Goal: Task Accomplishment & Management: Use online tool/utility

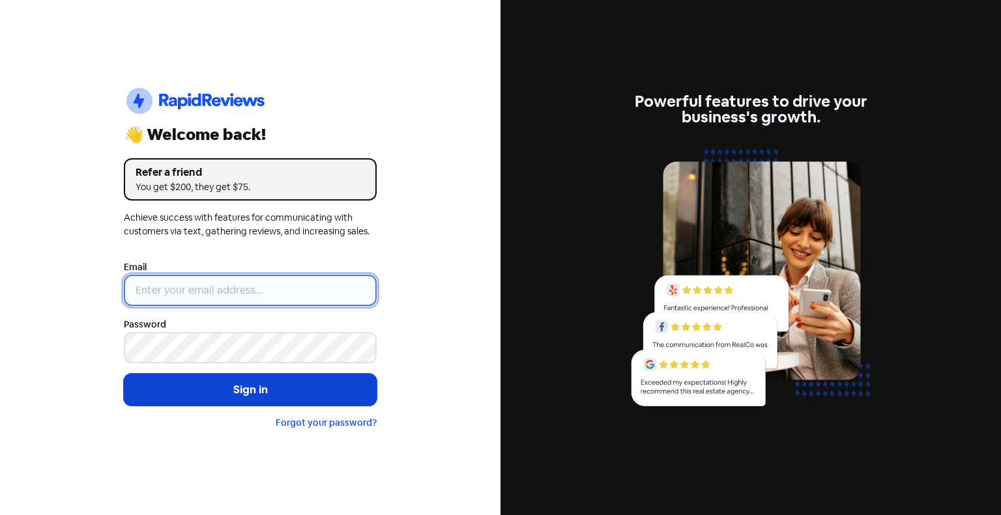
type input "[PERSON_NAME][EMAIL_ADDRESS][DOMAIN_NAME]"
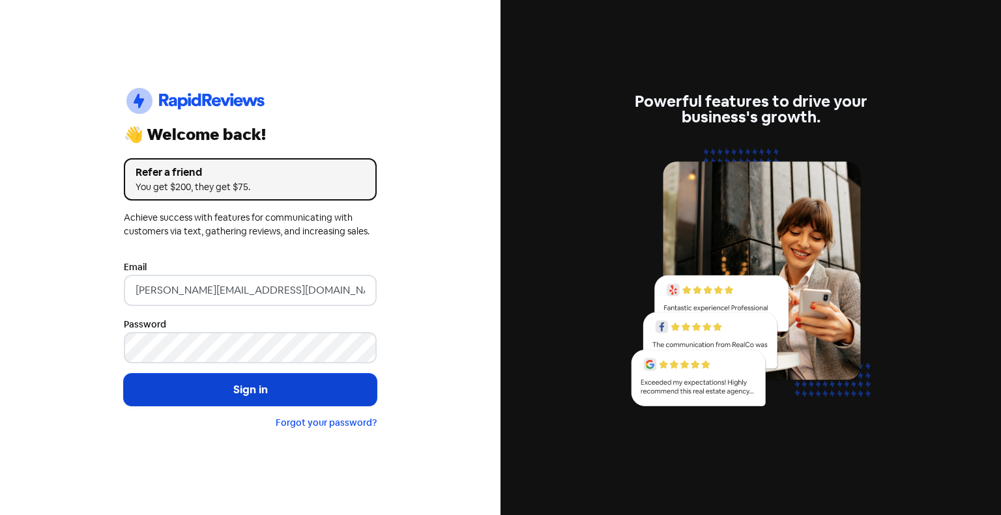
click at [205, 385] on button "Sign in" at bounding box center [250, 390] width 253 height 33
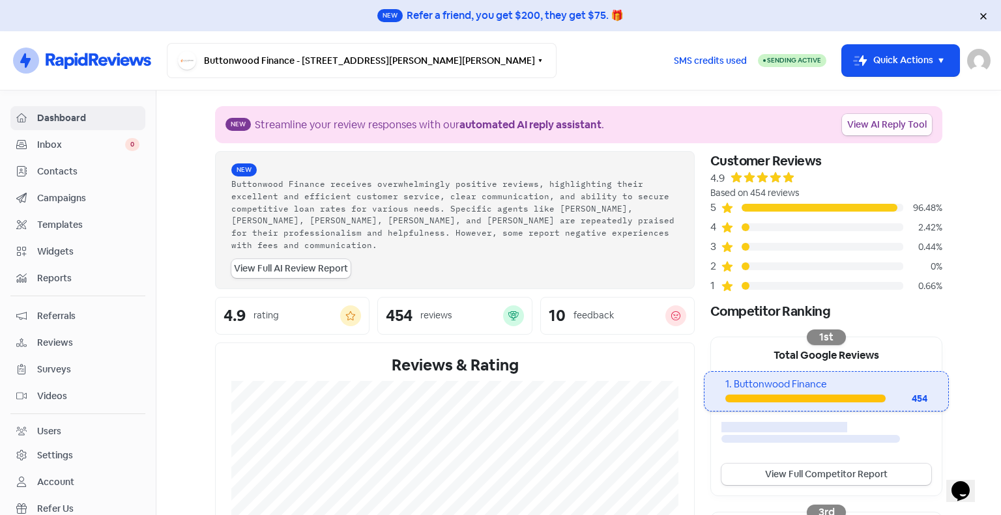
click at [866, 120] on link "View AI Reply Tool" at bounding box center [887, 124] width 90 height 21
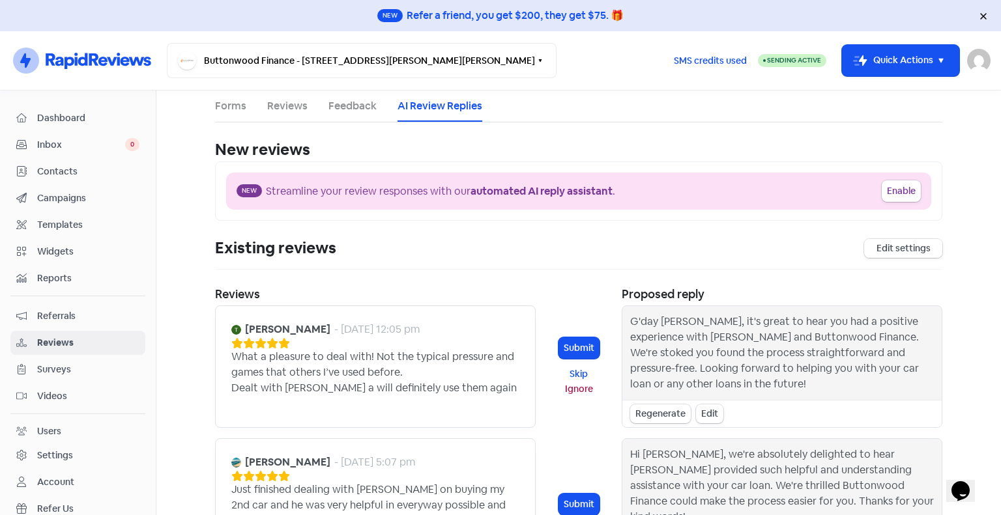
click at [881, 244] on link "Edit settings" at bounding box center [903, 248] width 78 height 19
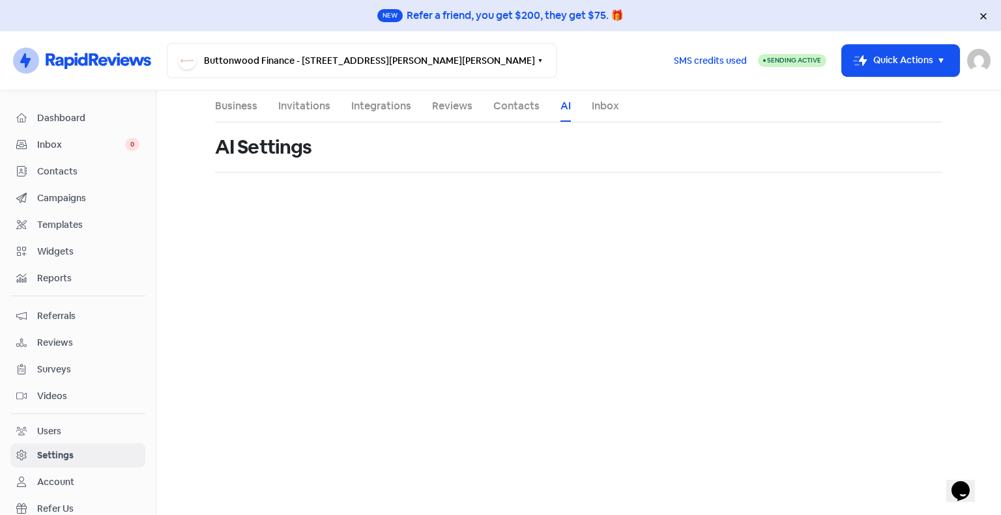
select select "en-AU"
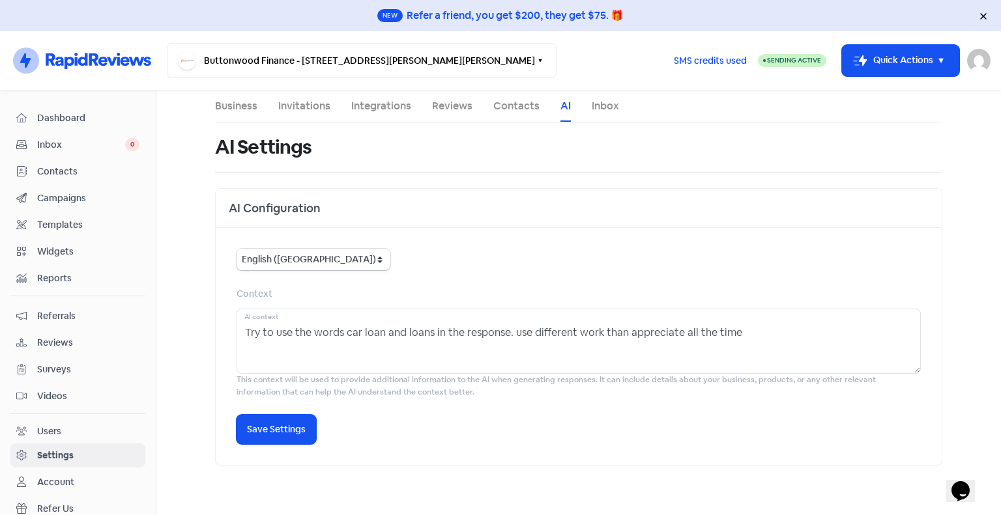
click at [237, 103] on link "Business" at bounding box center [236, 106] width 42 height 16
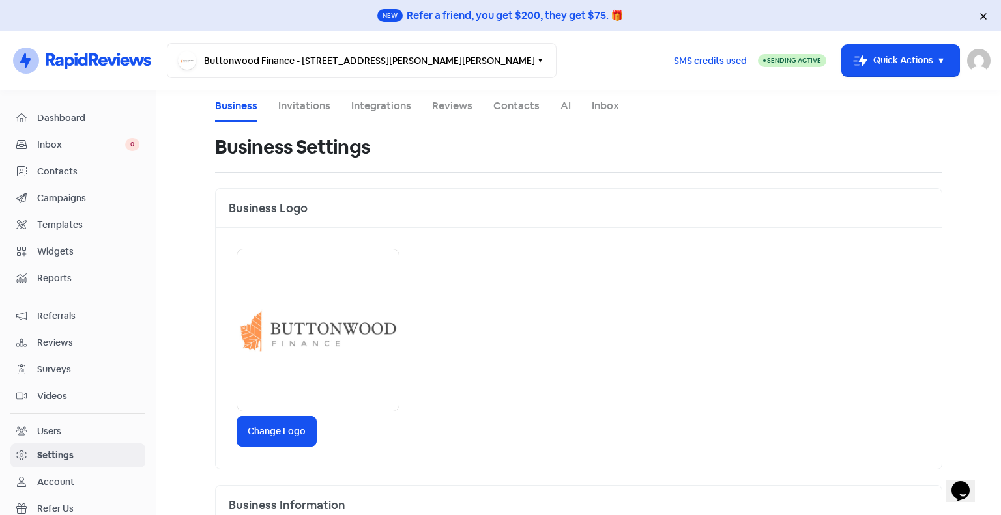
click at [307, 105] on link "Invitations" at bounding box center [304, 106] width 52 height 16
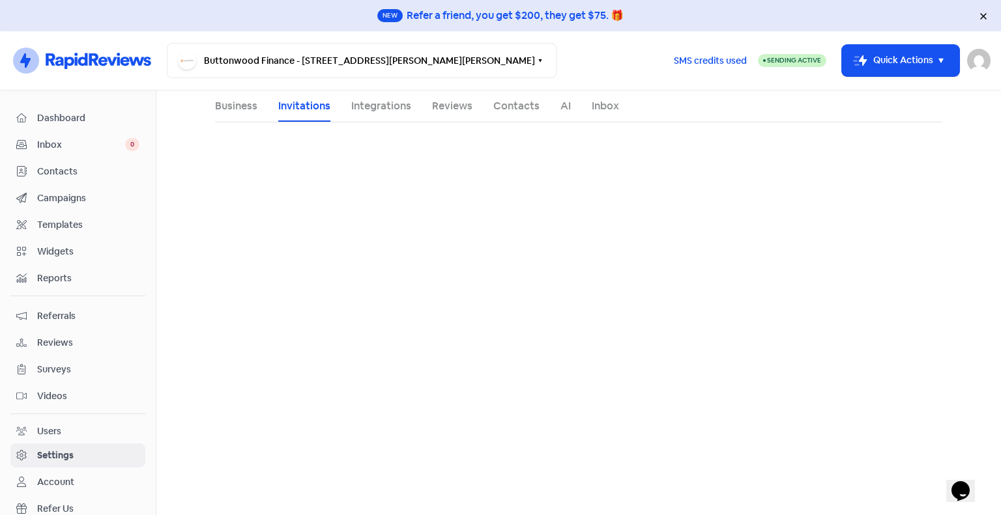
select select "AU"
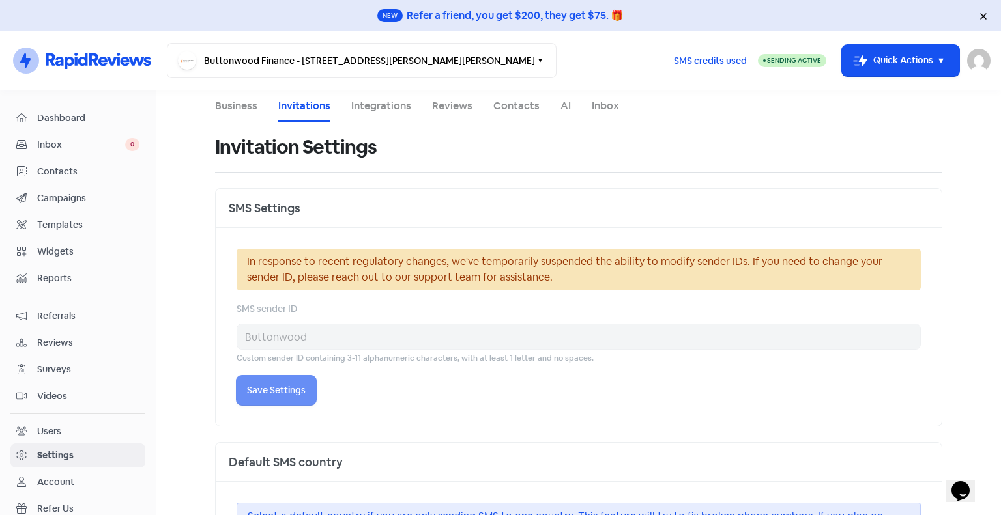
select select "Australia/Adelaide"
select select "09:00:00"
select select "17:30:00"
select select "09:00:00"
select select "17:30:00"
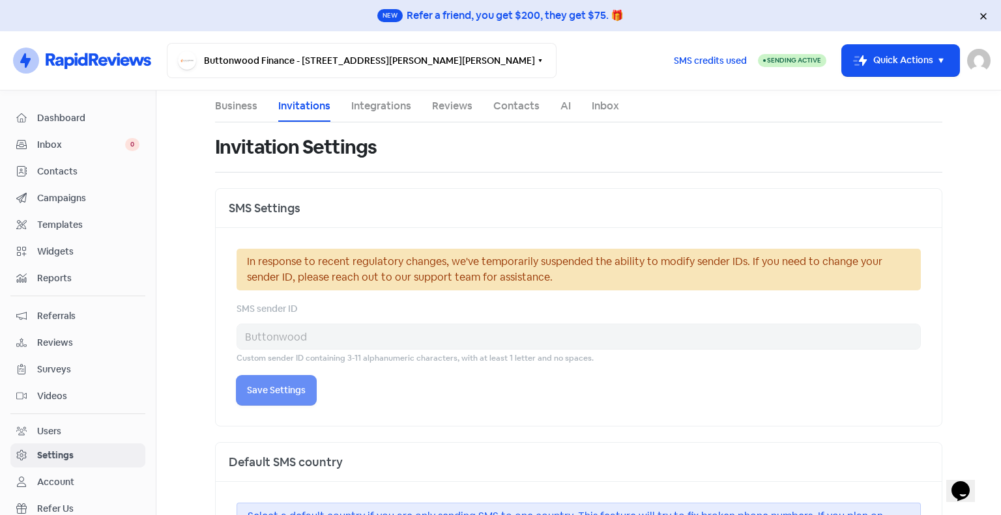
select select "09:00:00"
select select "17:30:00"
select select "09:00:00"
select select "17:30:00"
select select "09:00:00"
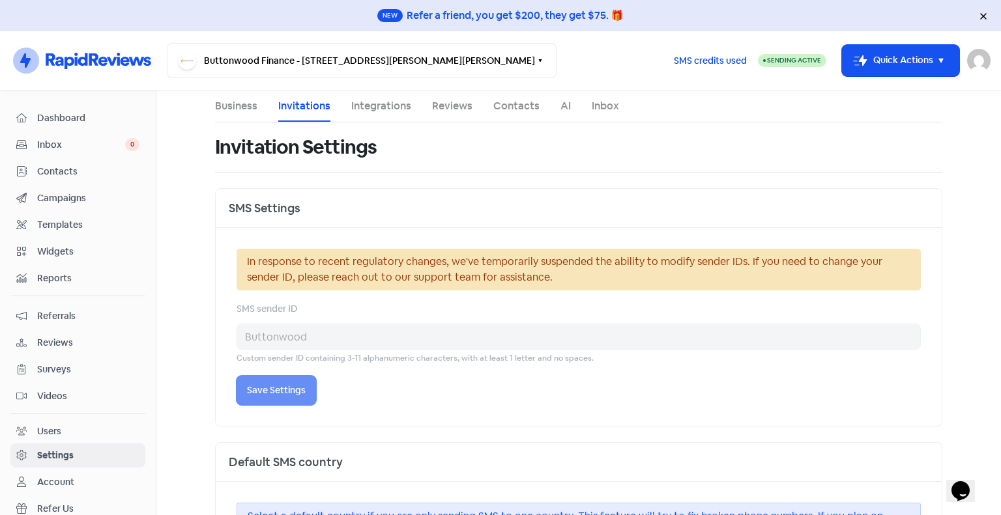
select select "17:30:00"
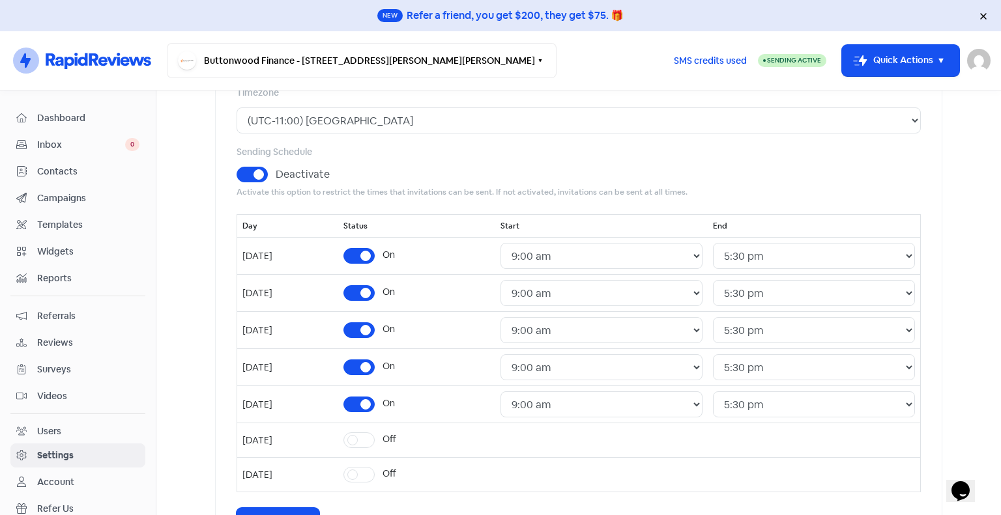
scroll to position [168, 0]
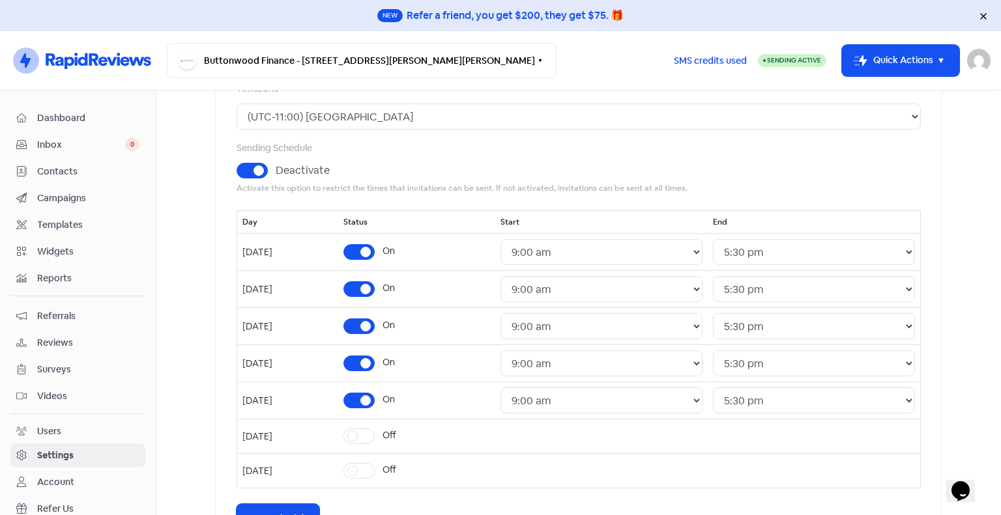
click at [276, 166] on label "Deactivate" at bounding box center [303, 171] width 54 height 16
click at [276, 166] on input "Deactivate" at bounding box center [280, 167] width 8 height 8
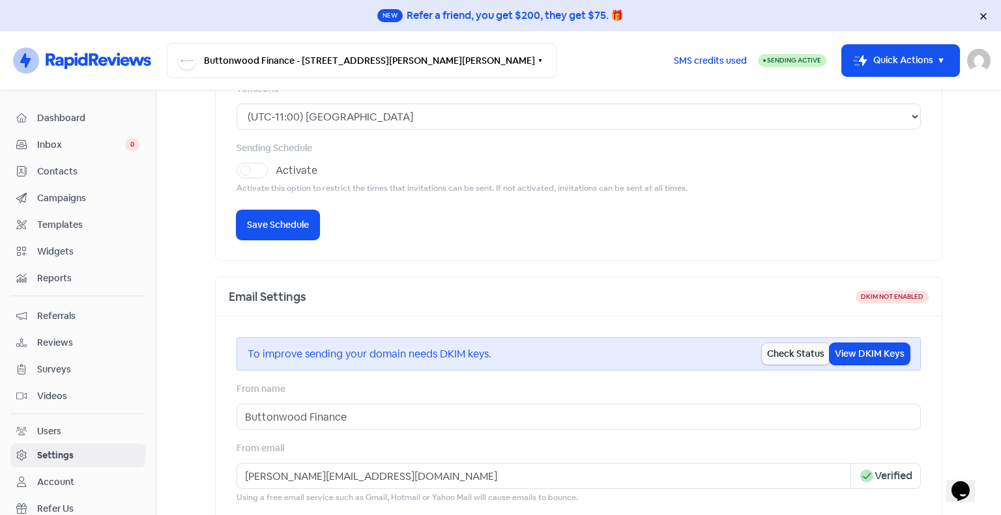
click at [276, 175] on label "Activate" at bounding box center [297, 171] width 42 height 16
click at [276, 171] on input "Activate" at bounding box center [280, 167] width 8 height 8
checkbox input "true"
select select "09:00:00"
select select "17:30:00"
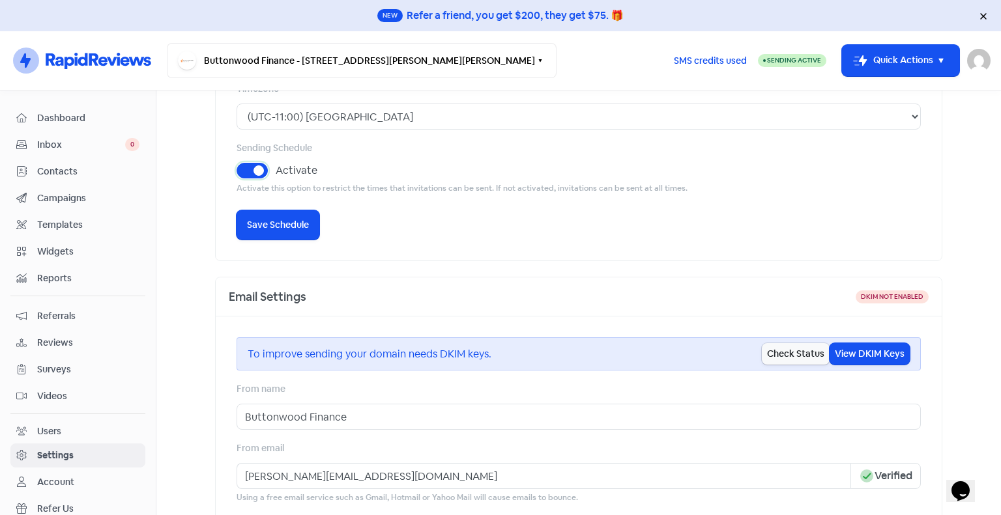
select select "09:00:00"
select select "17:30:00"
select select "09:00:00"
select select "17:30:00"
select select "09:00:00"
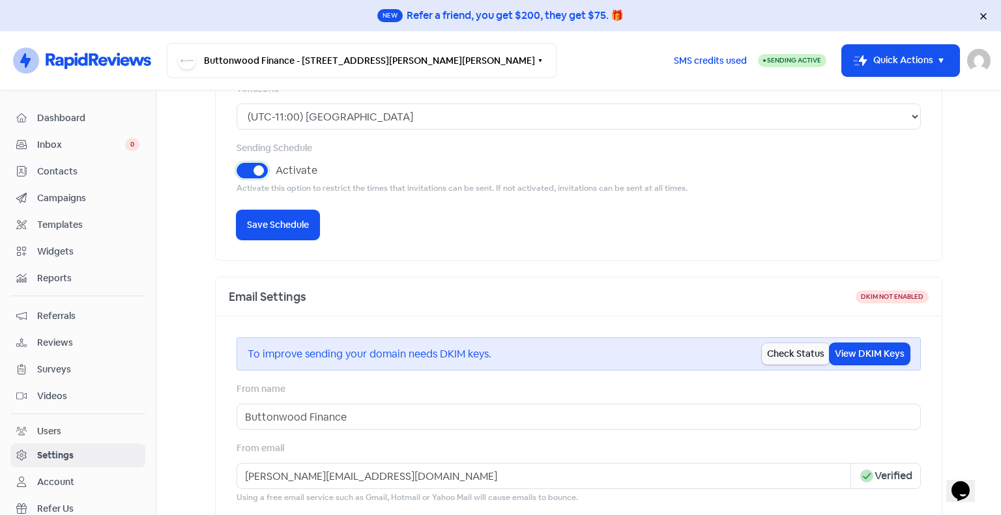
select select "17:30:00"
select select "09:00:00"
select select "17:30:00"
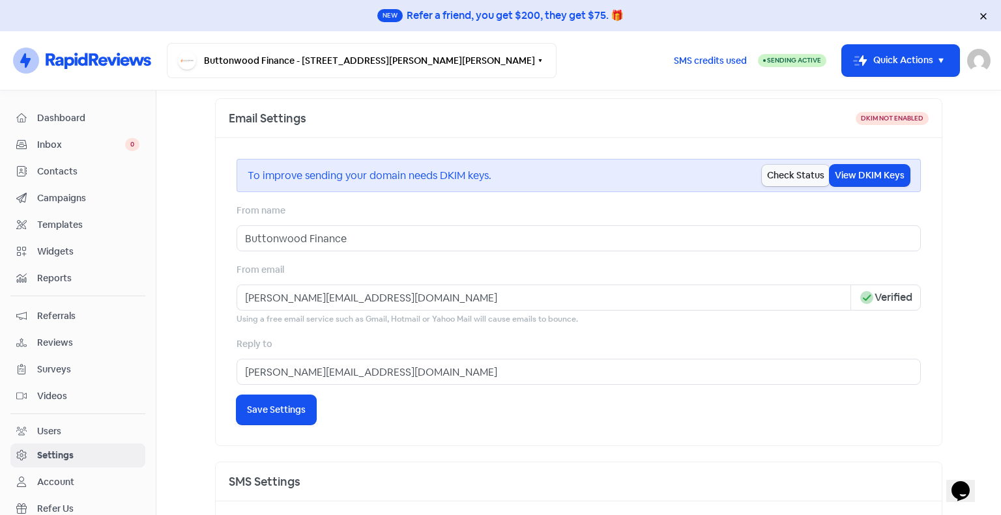
scroll to position [641, 0]
click at [766, 177] on button "Check Status" at bounding box center [796, 174] width 68 height 21
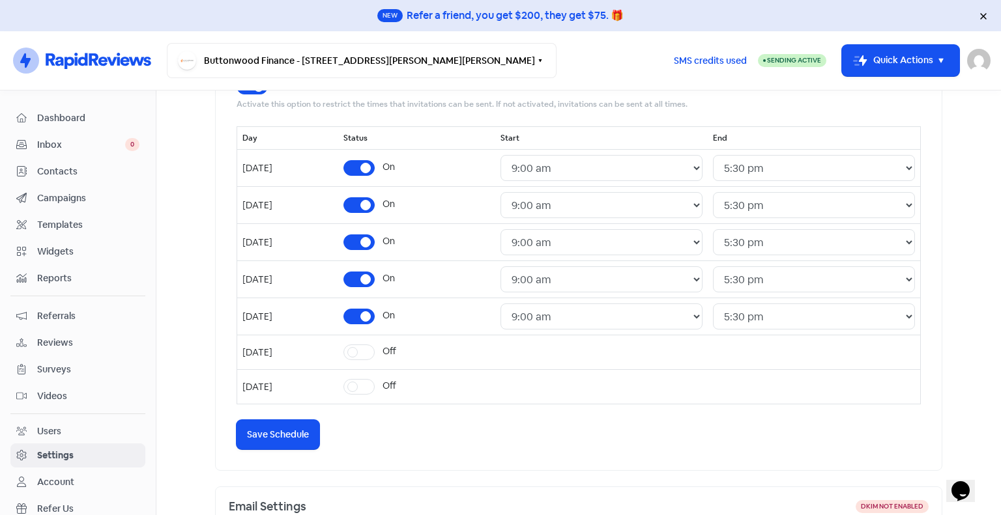
scroll to position [218, 0]
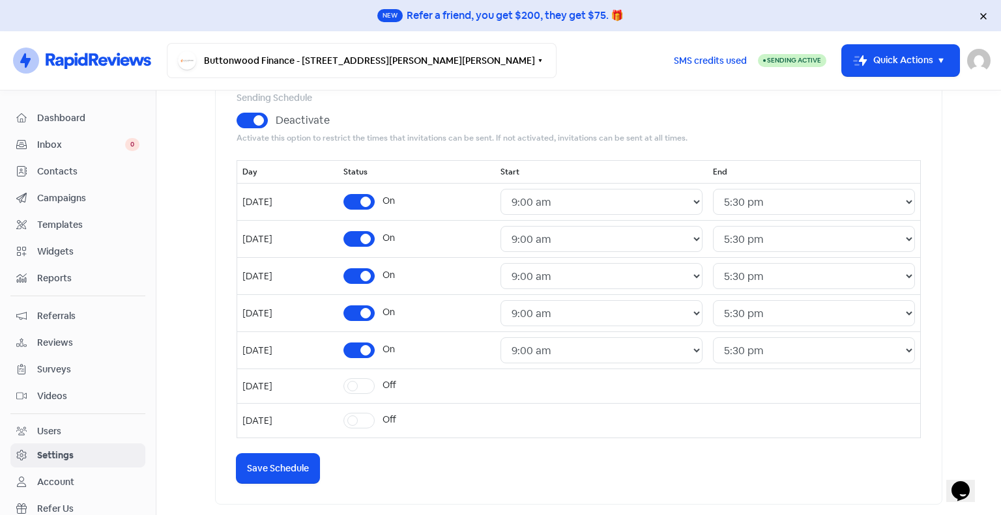
click at [29, 62] on icon at bounding box center [25, 60] width 10 height 14
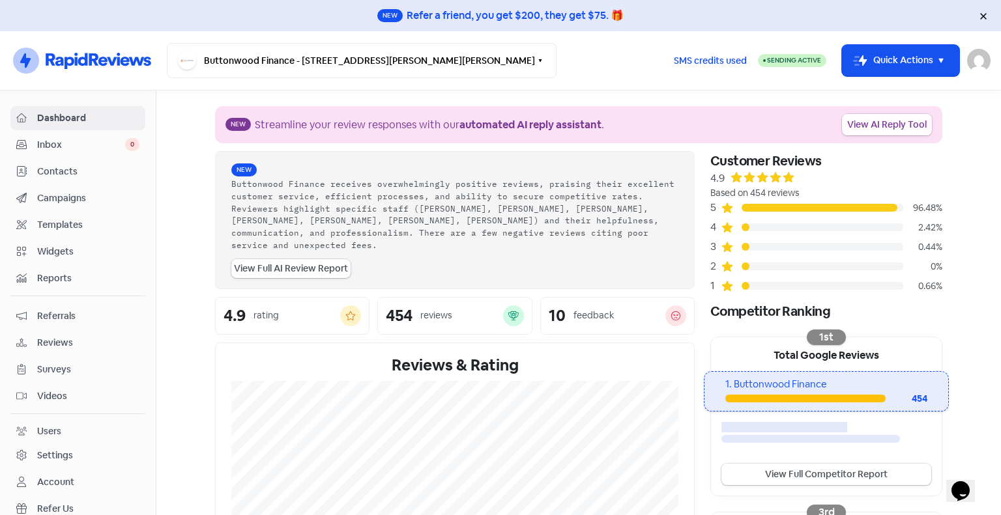
click at [889, 128] on link "View AI Reply Tool" at bounding box center [887, 124] width 90 height 21
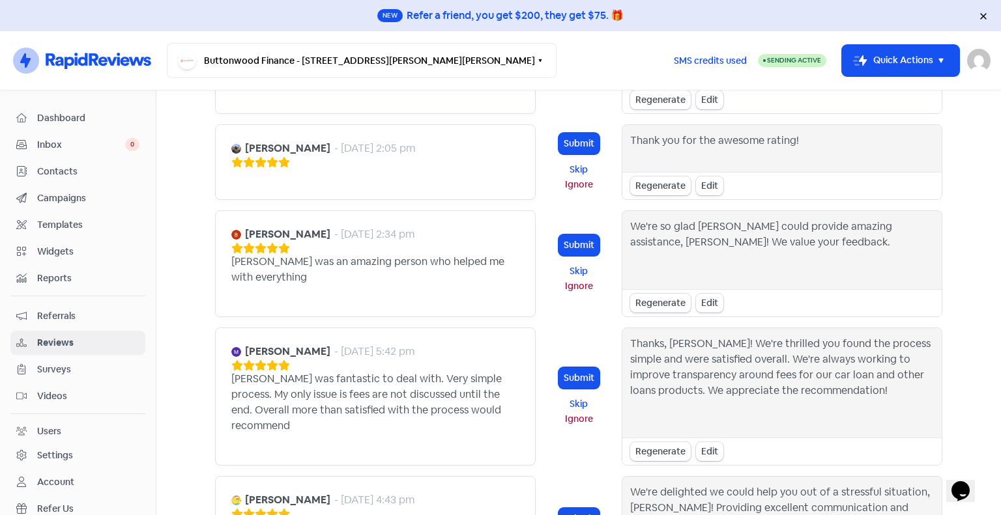
scroll to position [1203, 0]
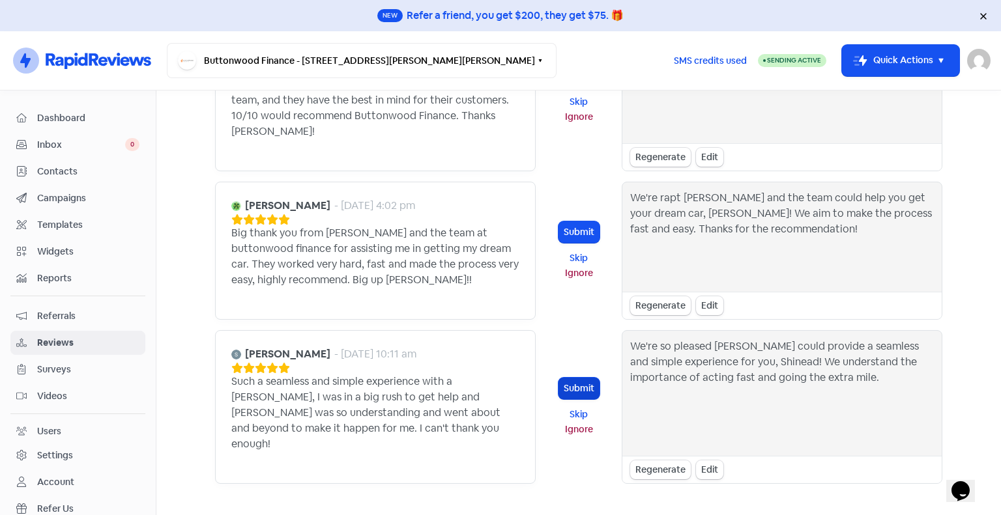
click at [576, 378] on button "Submit" at bounding box center [578, 388] width 41 height 21
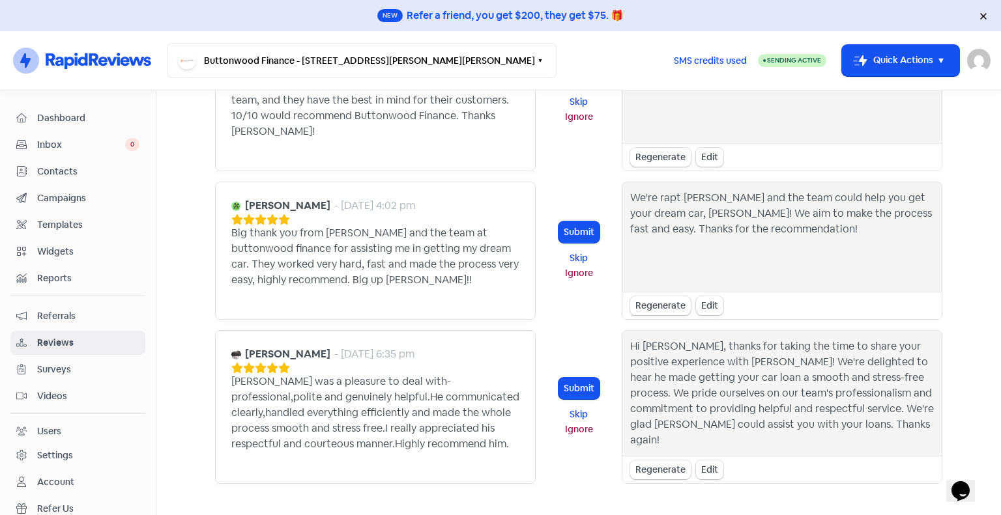
scroll to position [1154, 0]
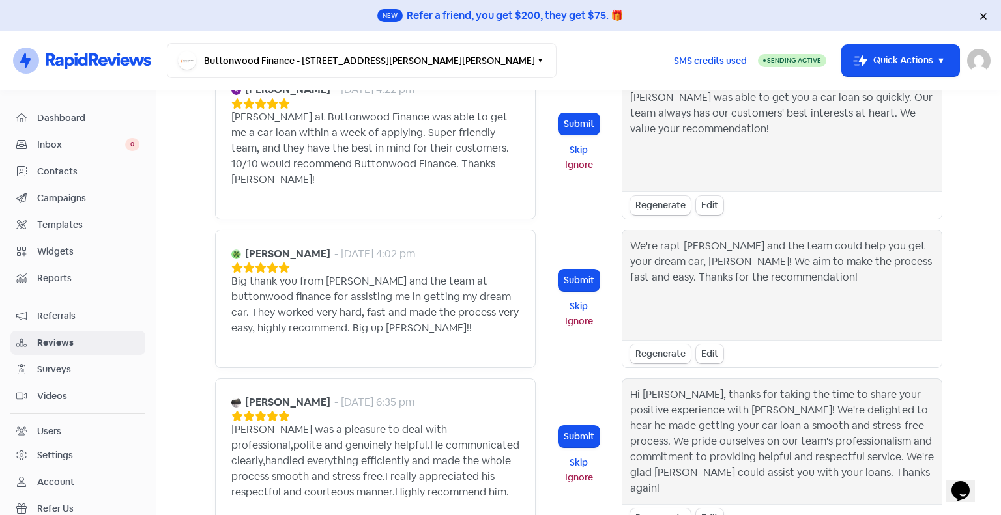
click at [661, 345] on div "Regenerate" at bounding box center [660, 354] width 61 height 19
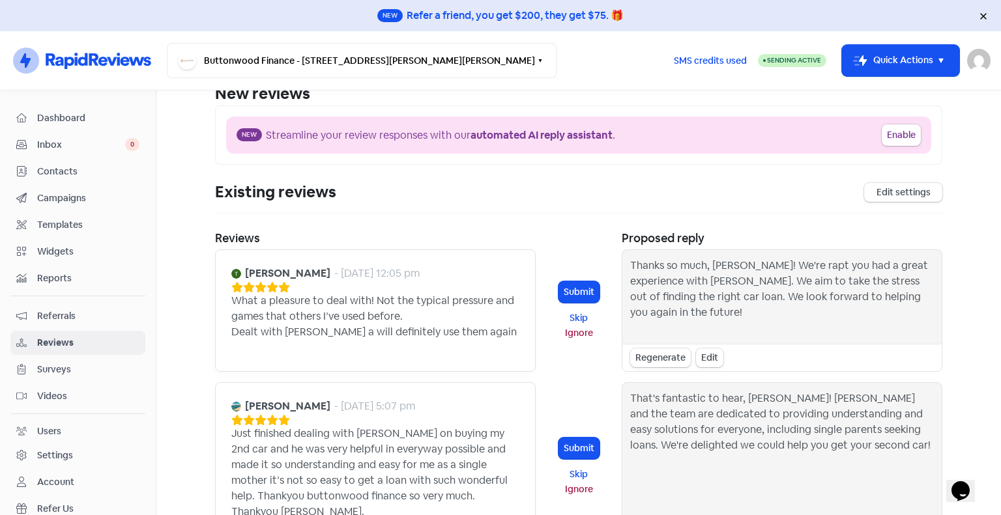
scroll to position [55, 0]
click at [707, 354] on div "Edit" at bounding box center [709, 358] width 27 height 19
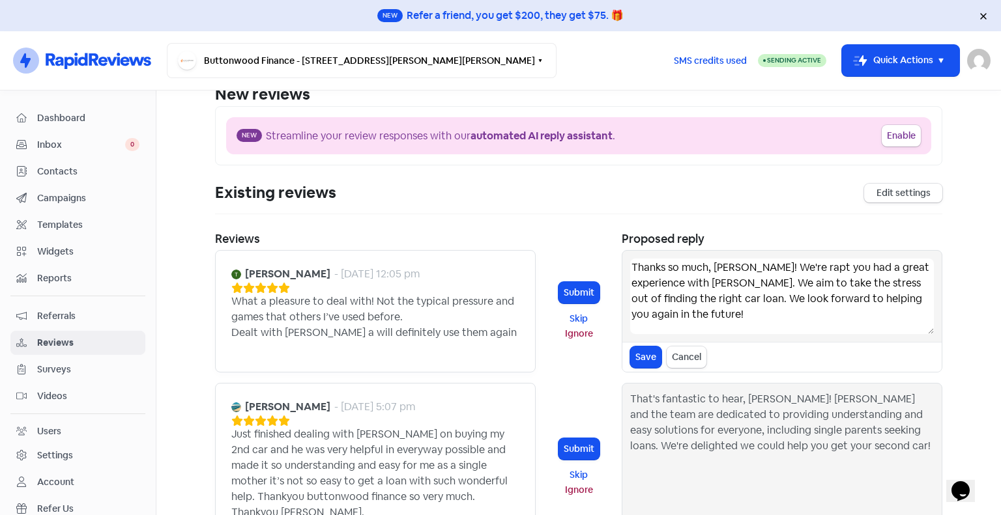
click at [770, 268] on textarea "Thanks so much, Todd! We're rapt you had a great experience with Lucas. We aim …" at bounding box center [782, 297] width 304 height 76
click at [691, 330] on textarea "Thanks so much, Todd! We're happy you had a great experience with Lucas. We aim…" at bounding box center [782, 297] width 304 height 76
type textarea "Thanks so much, Todd! We're happy you had a great experience with Lucas. We aim…"
click at [584, 294] on button "Submit" at bounding box center [578, 292] width 41 height 21
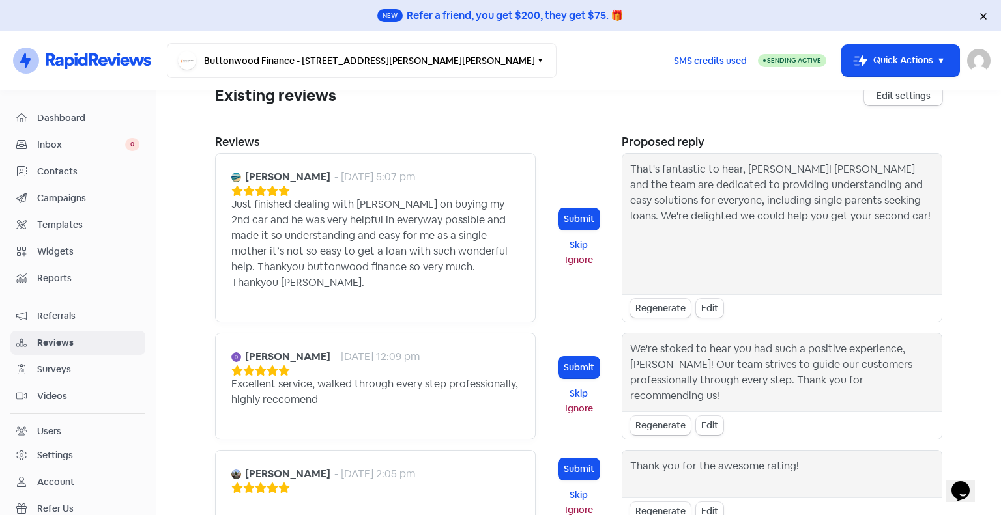
scroll to position [153, 0]
click at [705, 298] on div "Edit" at bounding box center [709, 307] width 27 height 19
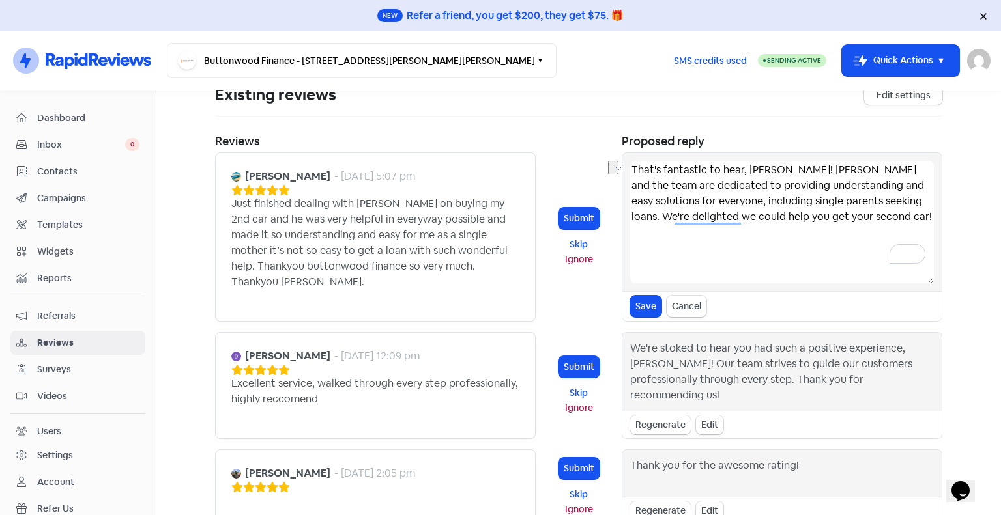
drag, startPoint x: 672, startPoint y: 204, endPoint x: 842, endPoint y: 208, distance: 170.1
click at [842, 208] on textarea "That's fantastic to hear, Narelle! Lucas and the team are dedicated to providin…" at bounding box center [782, 222] width 304 height 122
type textarea "That's fantastic to hear, Narelle! Lucas and the team are dedicated to providin…"
click at [574, 210] on button "Submit" at bounding box center [578, 218] width 41 height 21
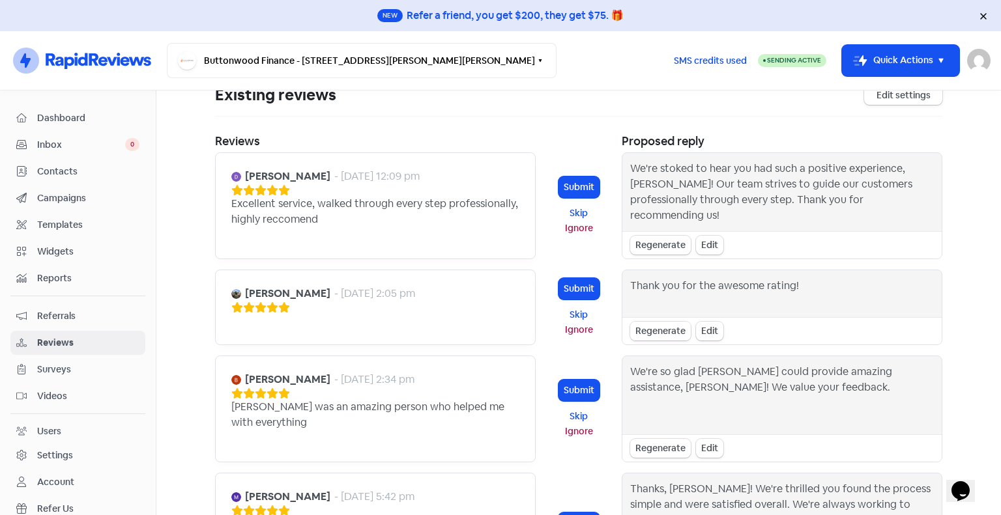
click at [653, 337] on div "Regenerate" at bounding box center [660, 331] width 61 height 19
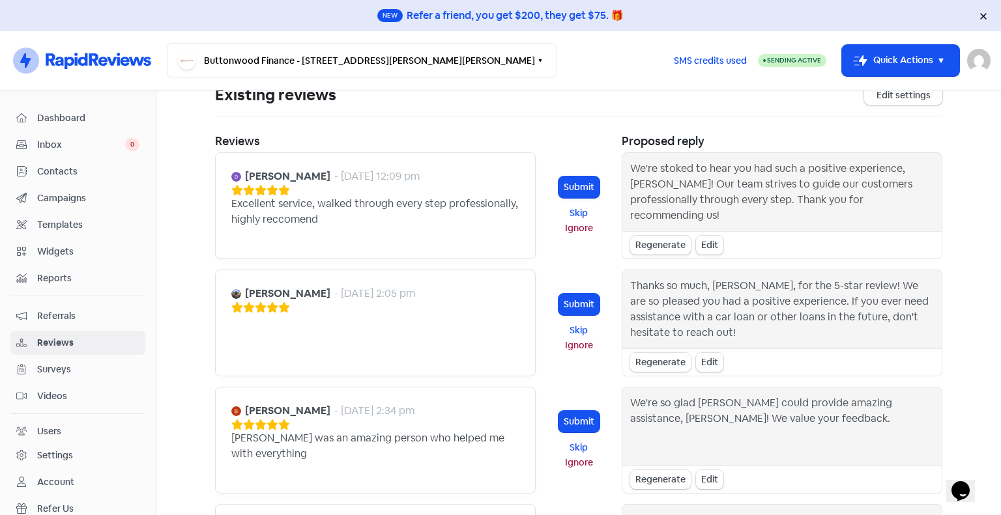
click at [637, 363] on div "Regenerate" at bounding box center [660, 362] width 61 height 19
click at [643, 353] on div "Regenerate" at bounding box center [660, 362] width 61 height 19
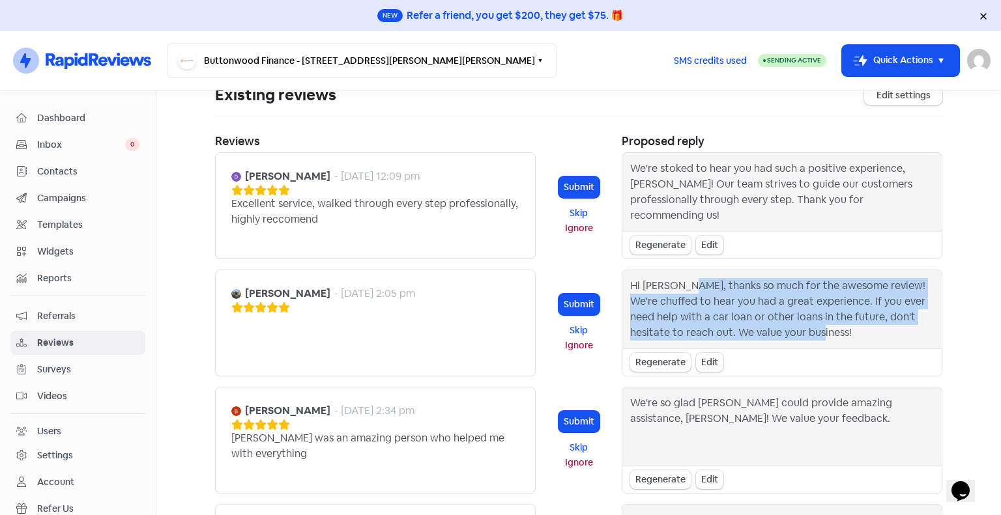
drag, startPoint x: 829, startPoint y: 334, endPoint x: 680, endPoint y: 282, distance: 157.8
click at [680, 282] on div "Hi Lachlan, thanks so much for the awesome review! We're chuffed to hear you ha…" at bounding box center [782, 309] width 304 height 63
click at [707, 360] on div "Edit" at bounding box center [709, 362] width 27 height 19
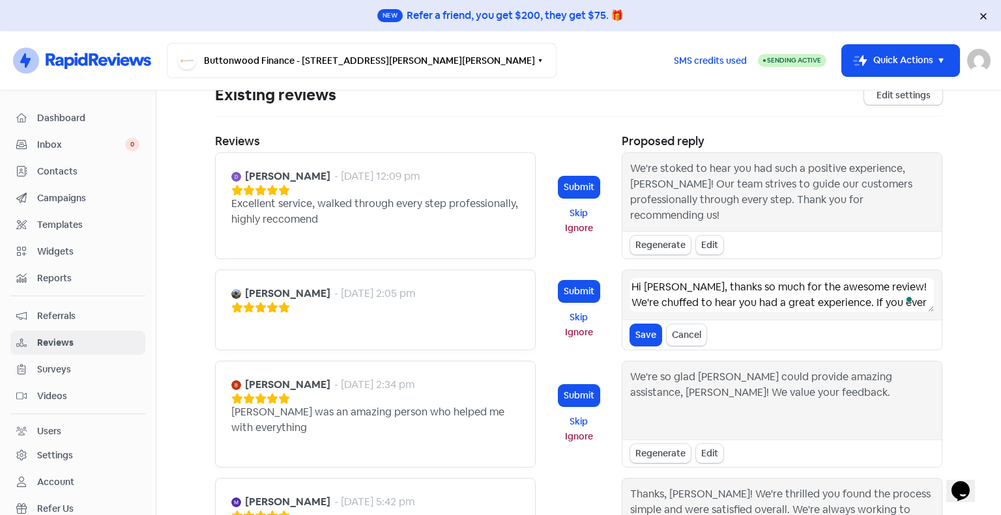
scroll to position [31, 0]
drag, startPoint x: 681, startPoint y: 289, endPoint x: 883, endPoint y: 380, distance: 221.8
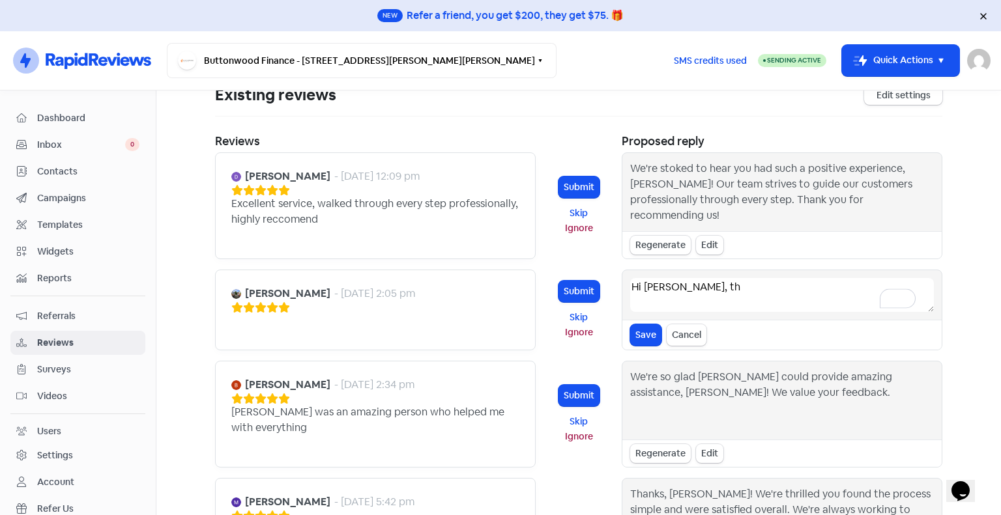
scroll to position [0, 0]
type textarea "Hi Lachlan, thanks for the 5 star review"
click at [593, 364] on div "Submit Skip Ignore" at bounding box center [578, 414] width 65 height 107
click at [579, 291] on button "Submit" at bounding box center [578, 291] width 41 height 21
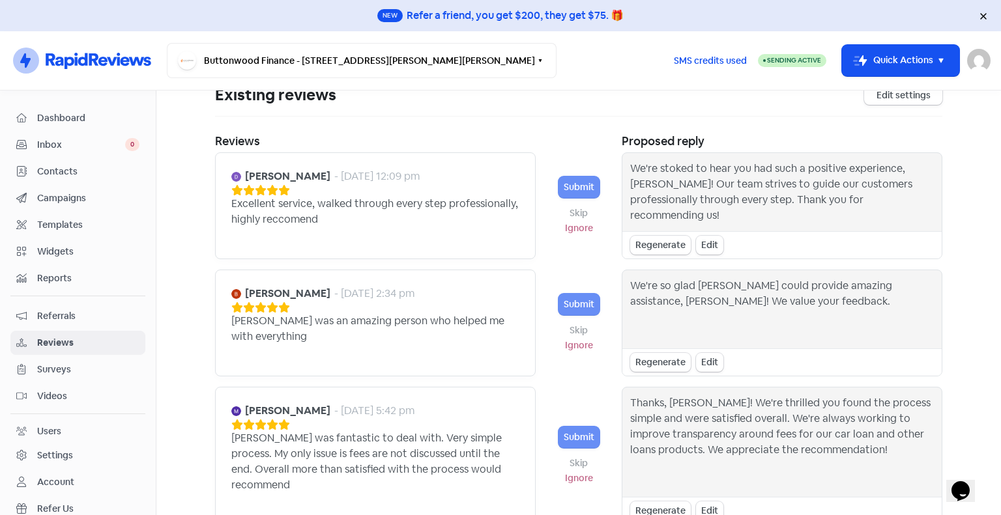
scroll to position [367, 0]
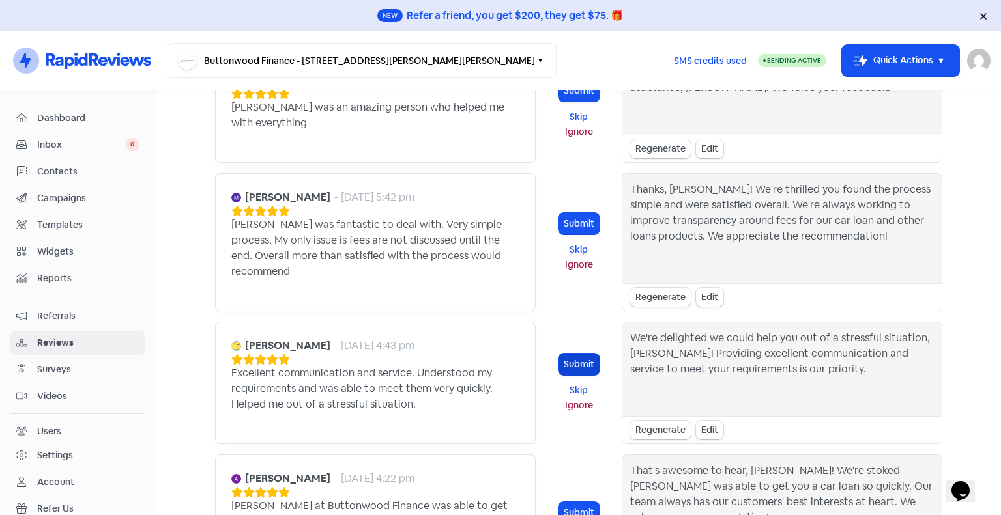
click at [571, 354] on button "Submit" at bounding box center [578, 364] width 41 height 21
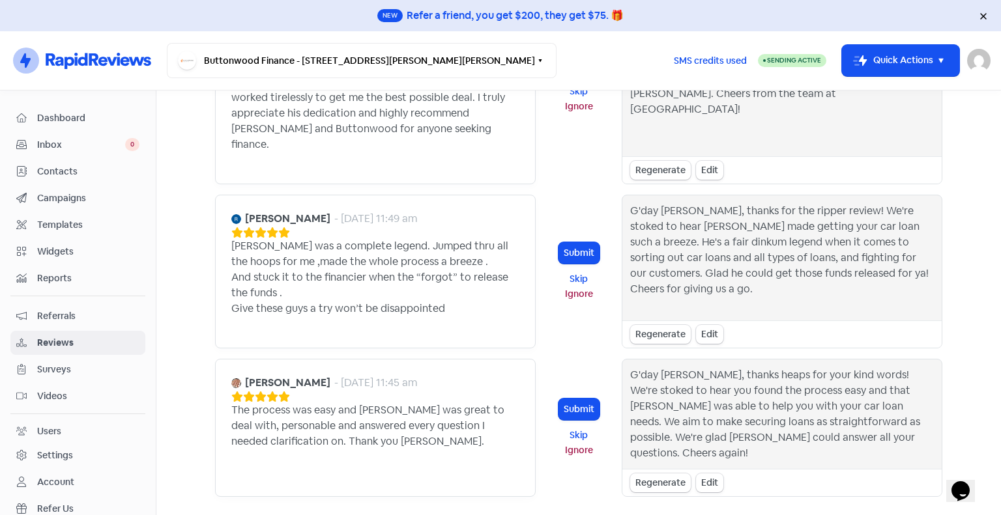
scroll to position [1343, 0]
